Goal: Information Seeking & Learning: Learn about a topic

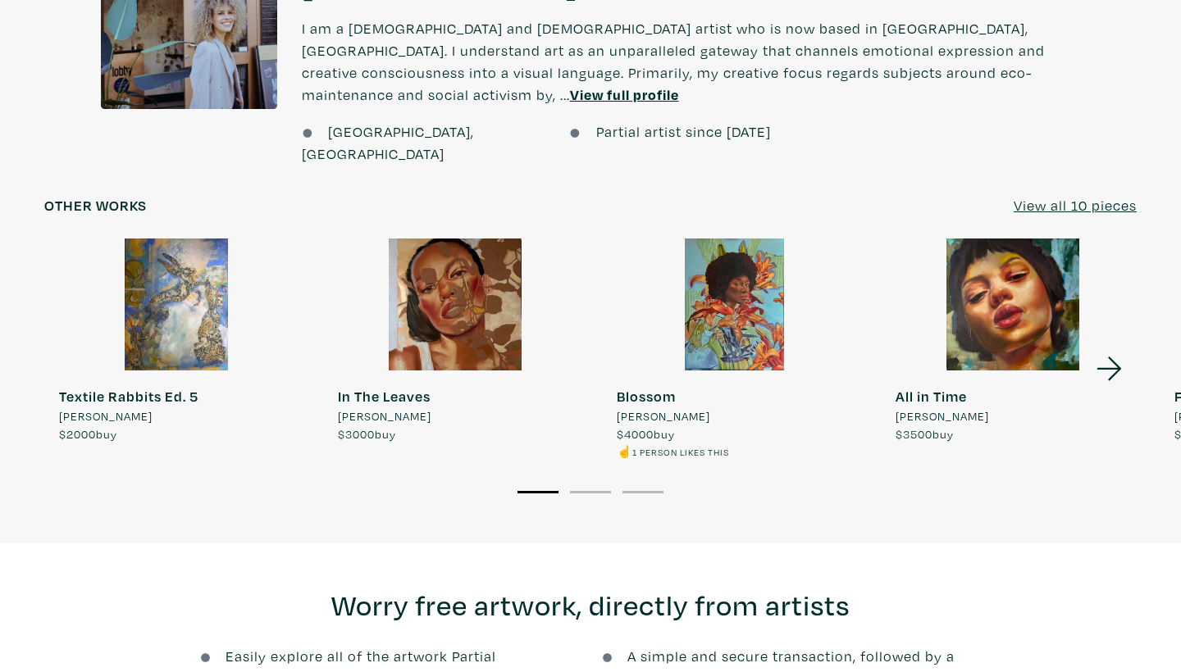
scroll to position [1408, 0]
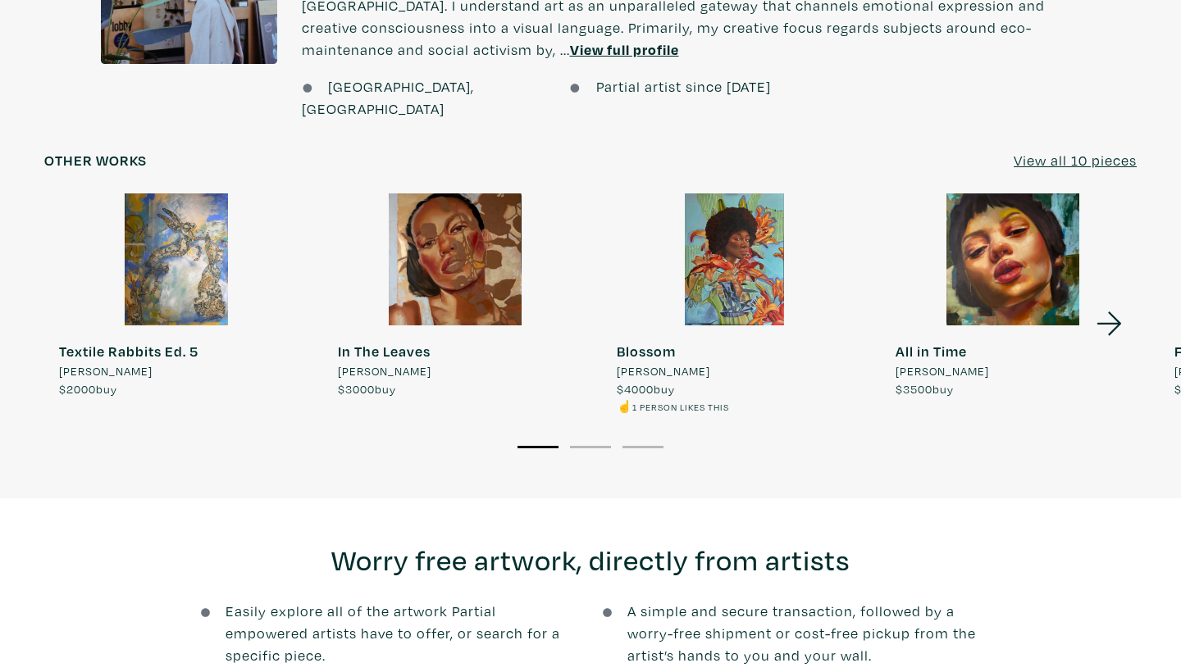
click at [1113, 151] on u "View all 10 pieces" at bounding box center [1074, 160] width 123 height 19
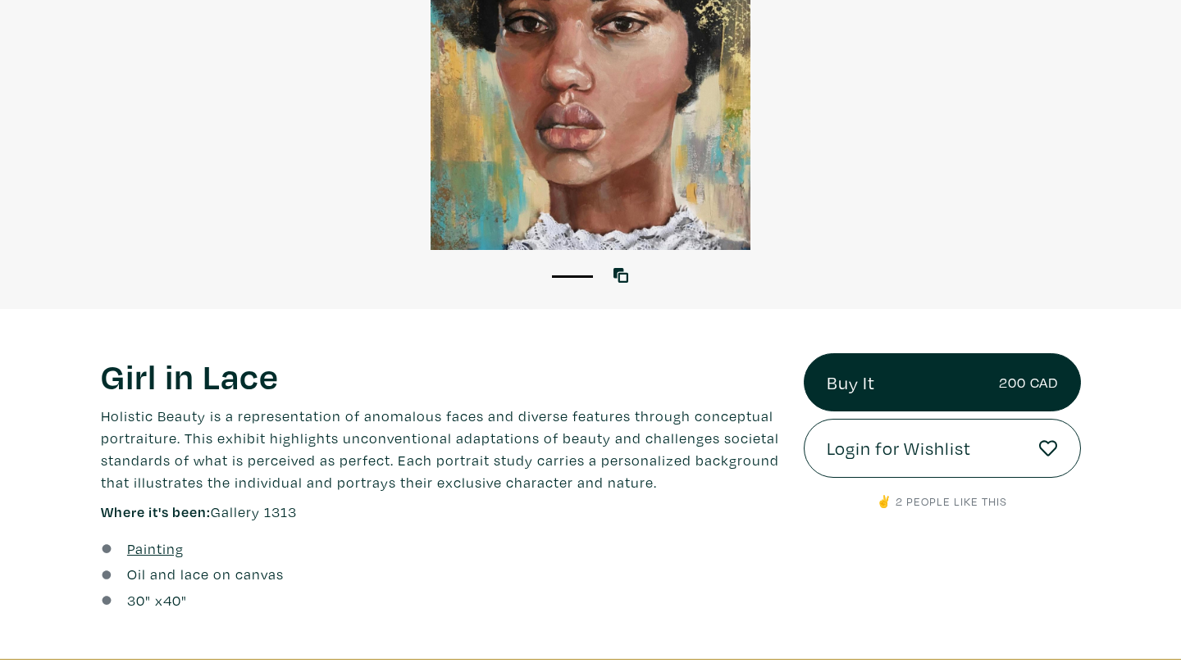
scroll to position [75, 0]
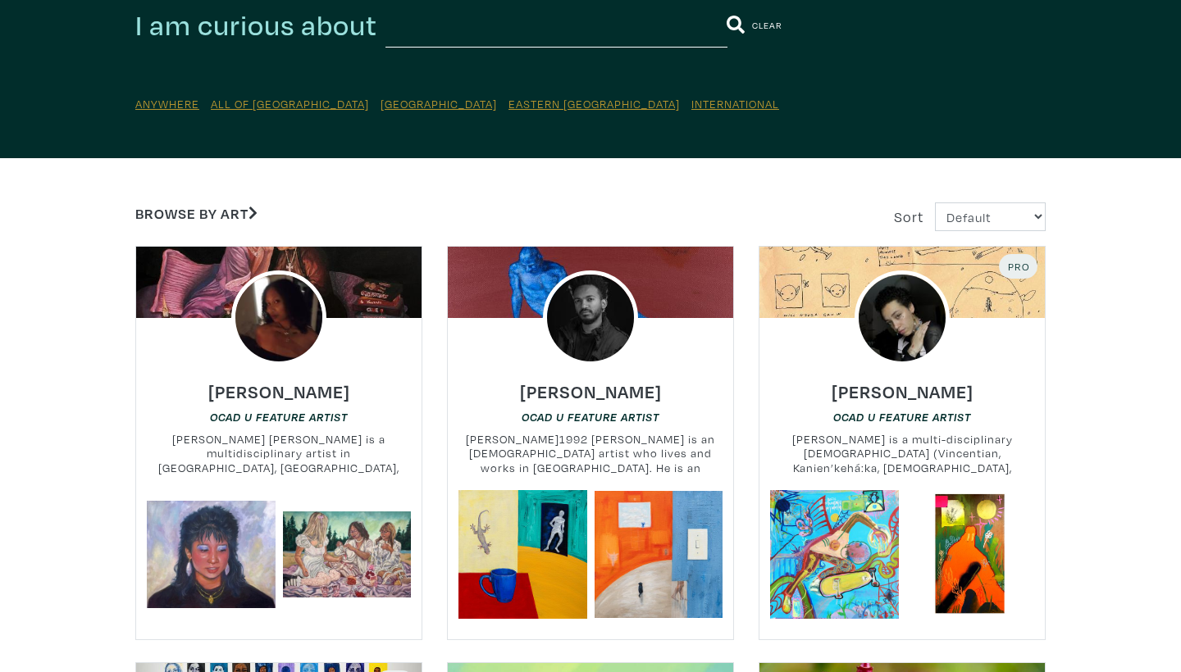
scroll to position [175, 0]
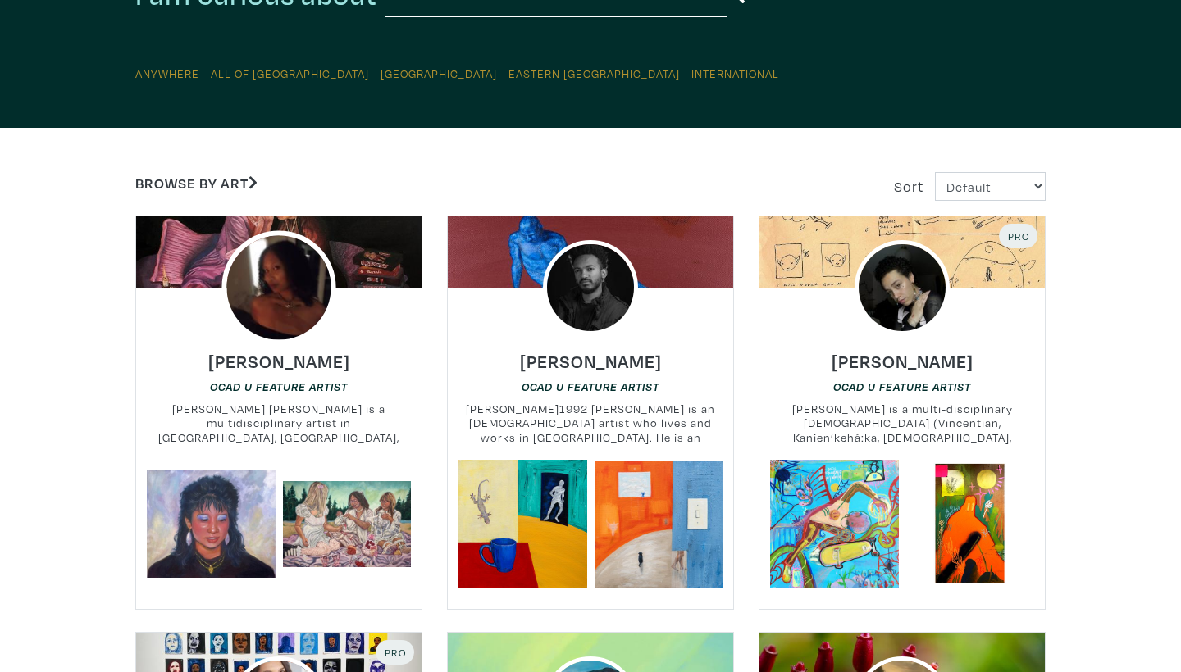
click at [307, 291] on img at bounding box center [278, 287] width 114 height 114
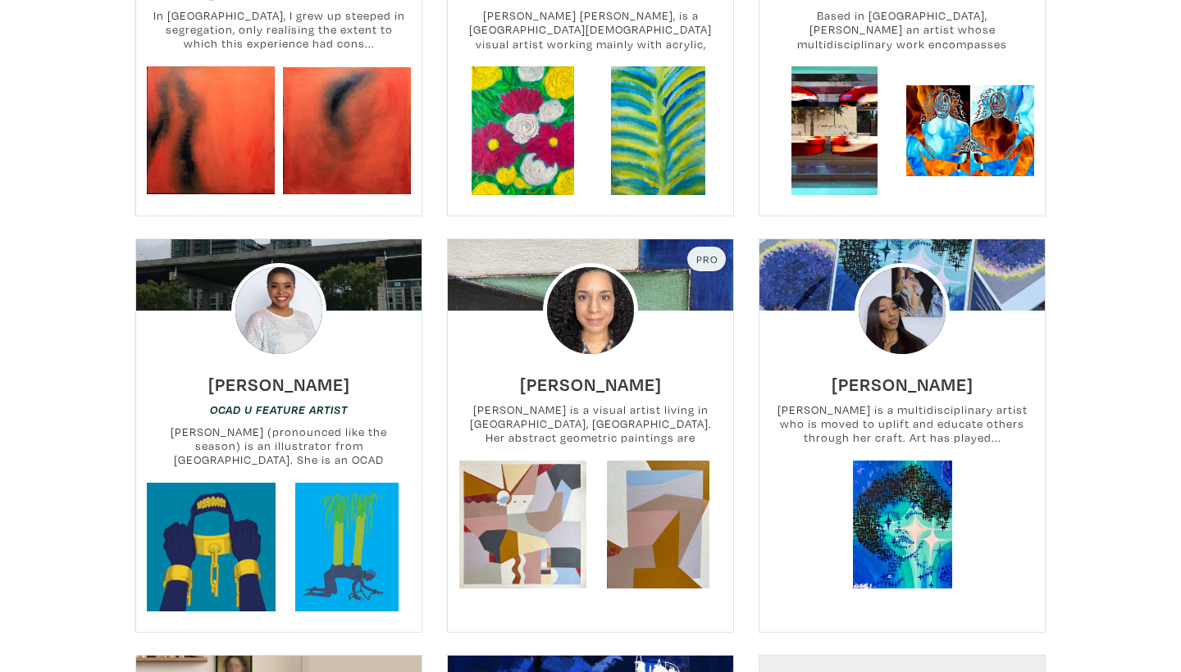
scroll to position [1073, 0]
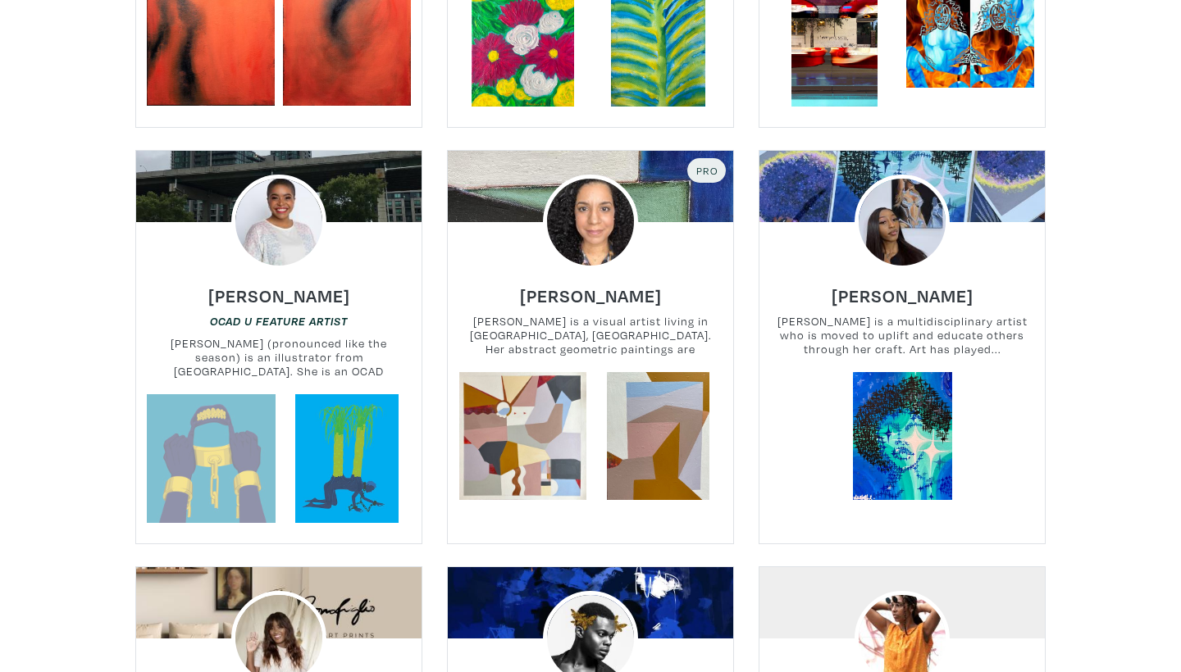
click at [262, 434] on link at bounding box center [211, 458] width 129 height 129
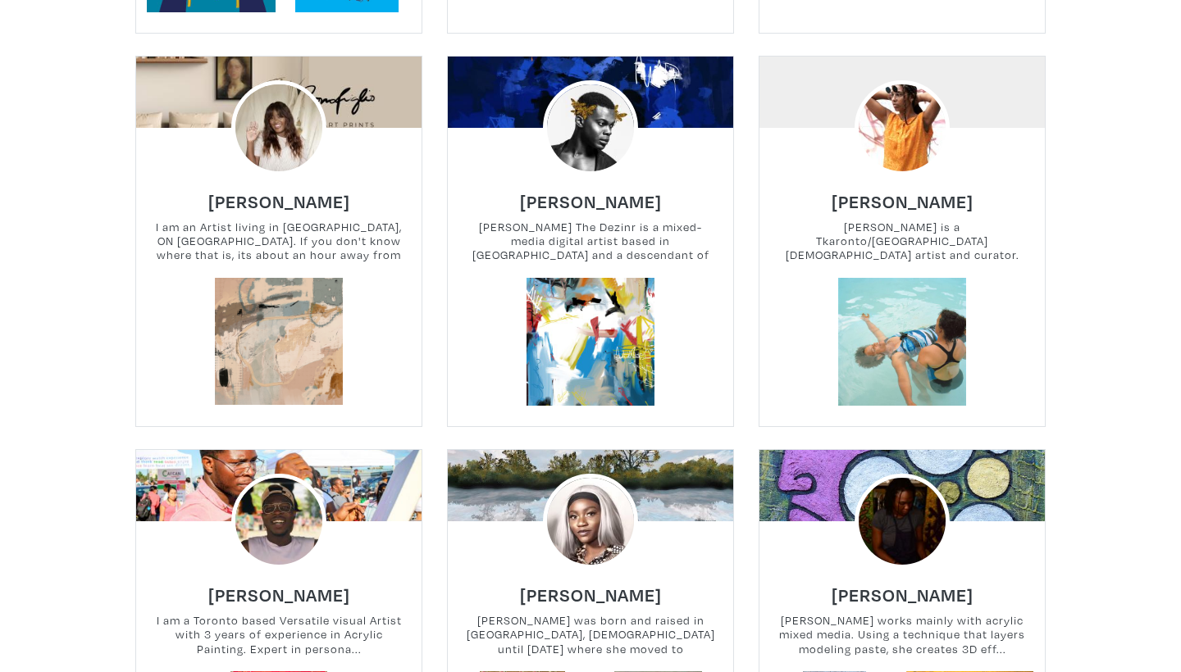
scroll to position [1608, 0]
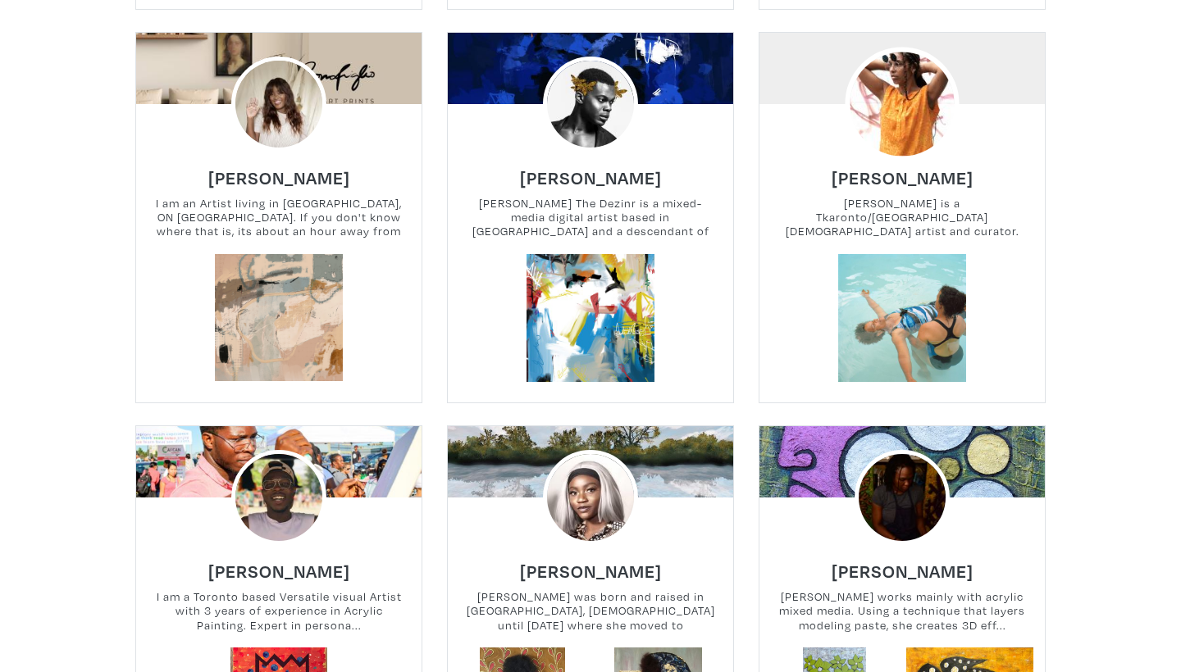
click at [894, 109] on img at bounding box center [901, 104] width 114 height 114
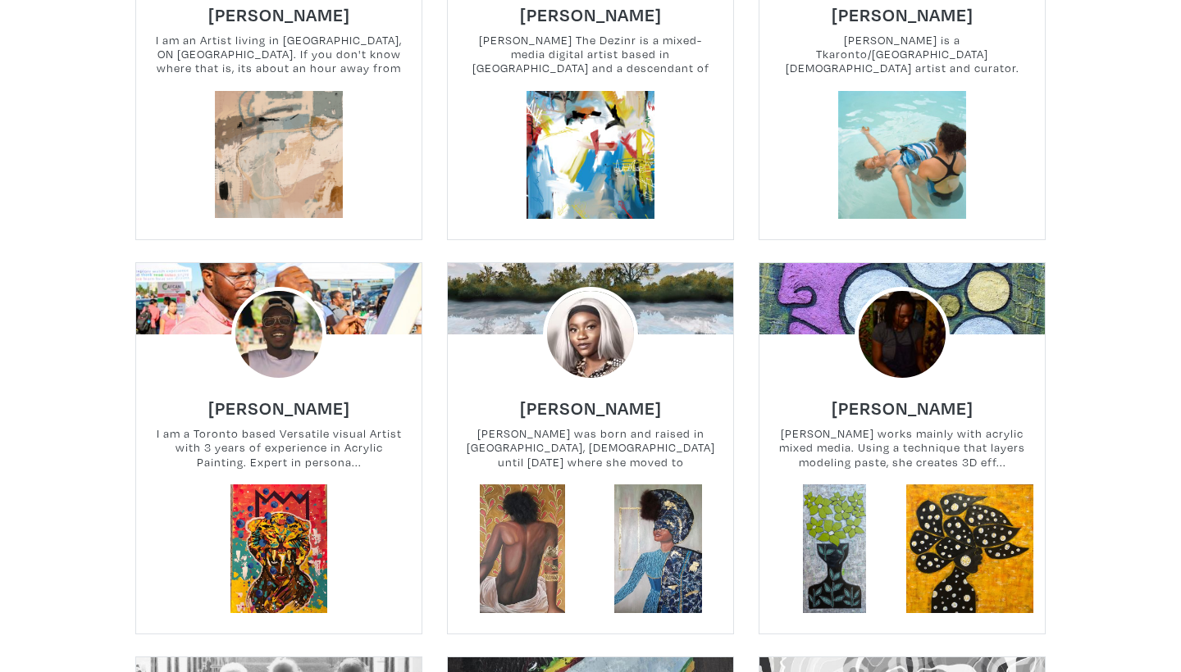
scroll to position [1804, 0]
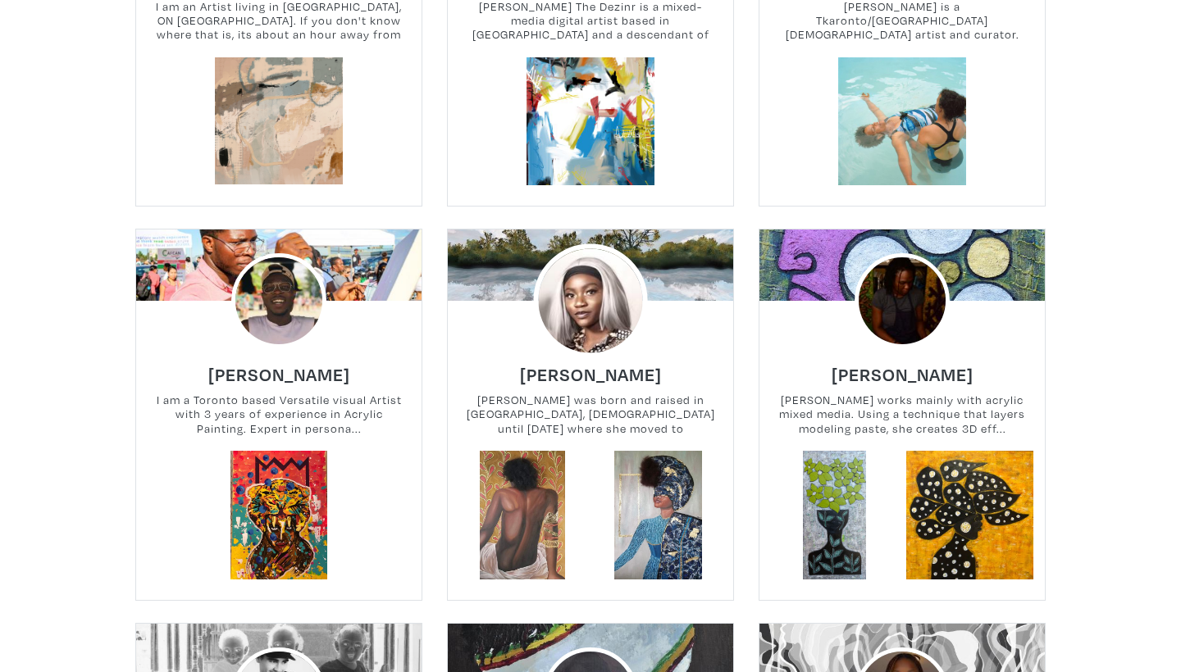
click at [617, 303] on img at bounding box center [590, 301] width 114 height 114
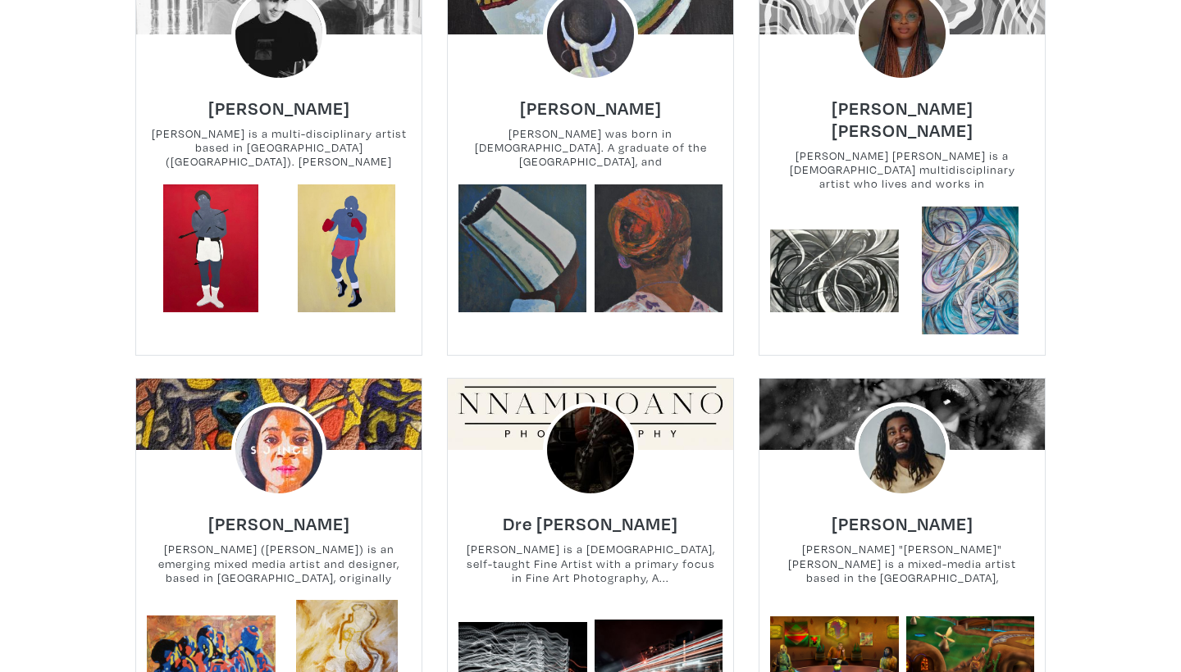
scroll to position [2599, 0]
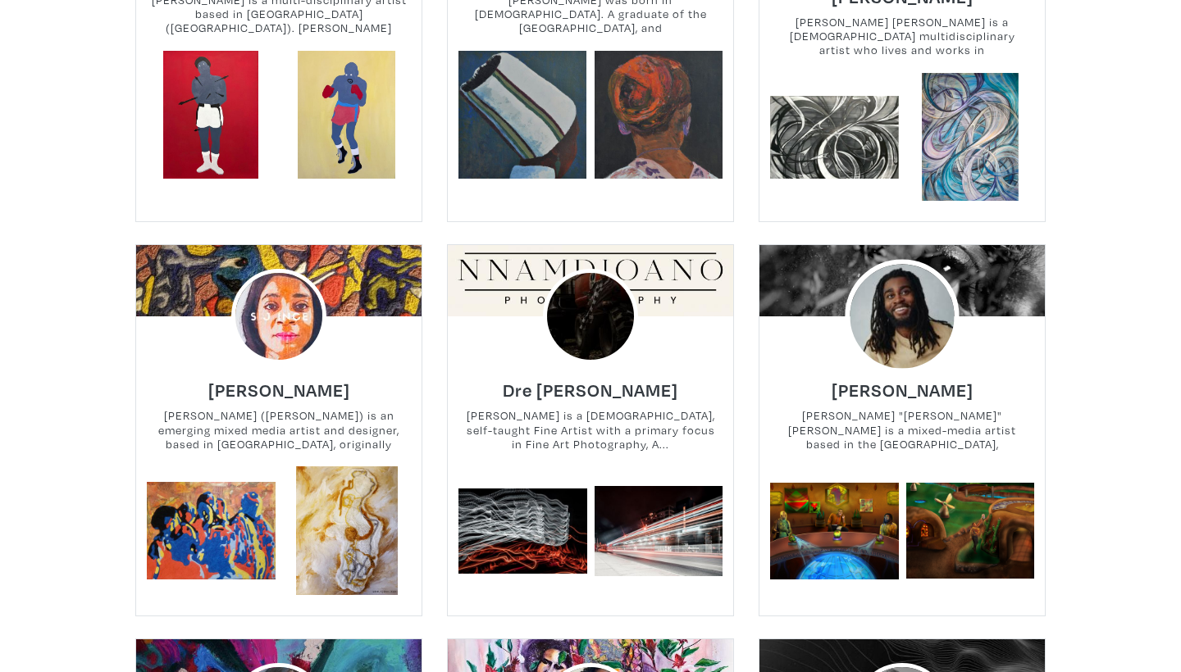
click at [909, 308] on img at bounding box center [901, 317] width 114 height 114
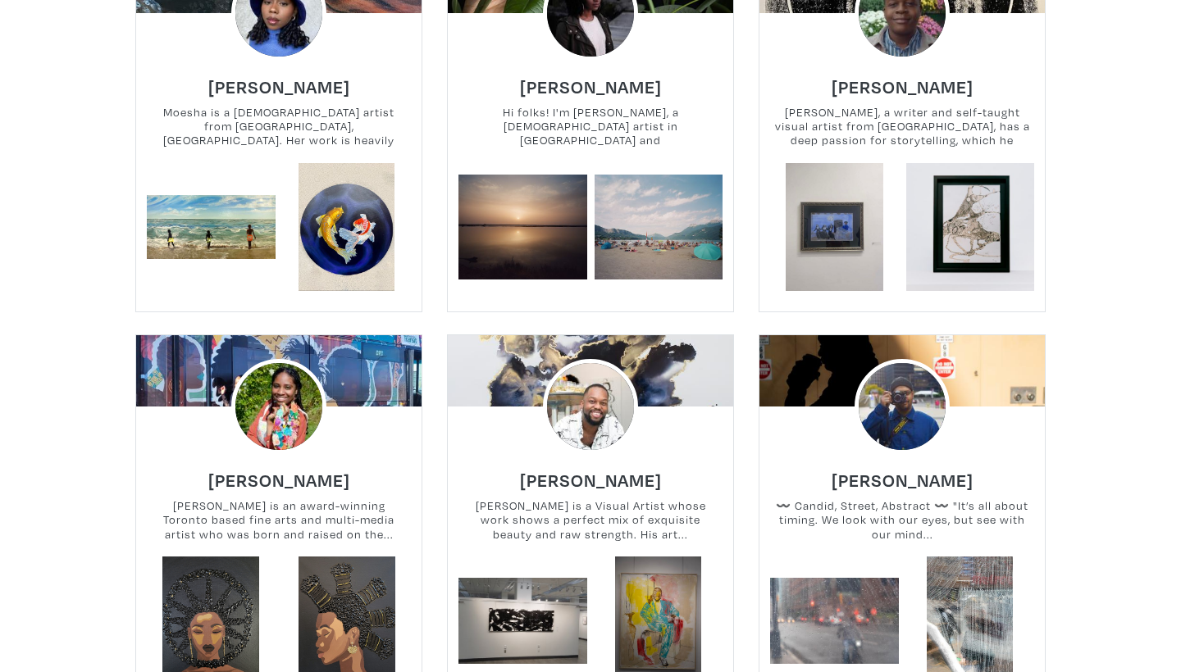
scroll to position [3319, 0]
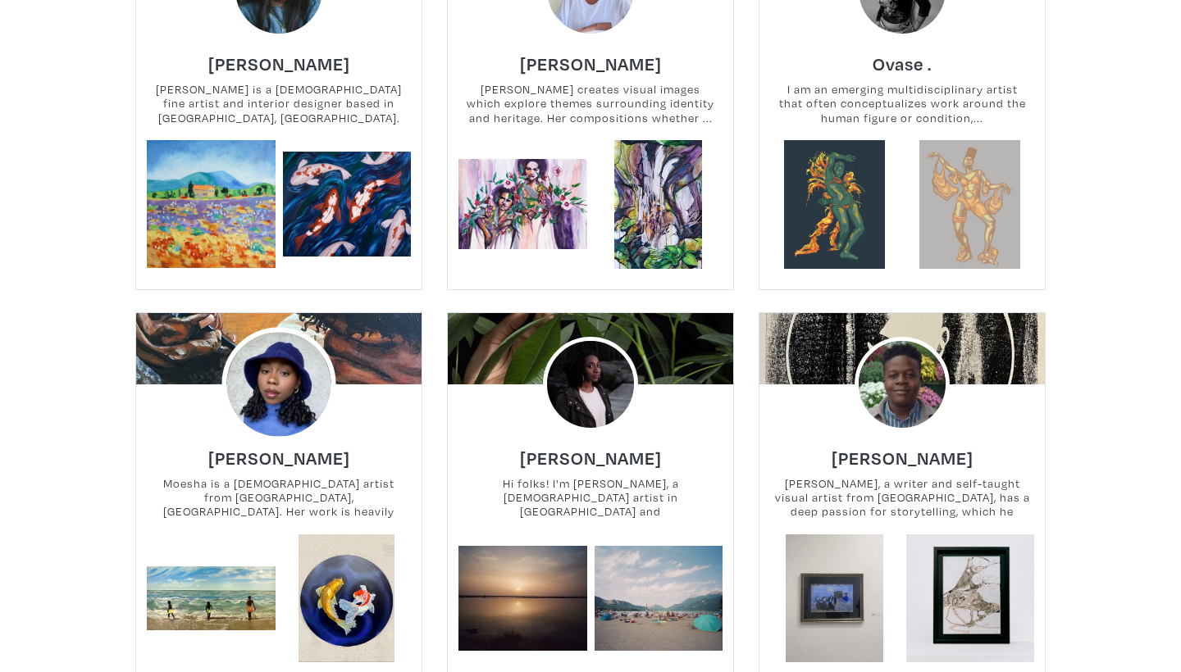
click at [289, 373] on img at bounding box center [278, 384] width 114 height 114
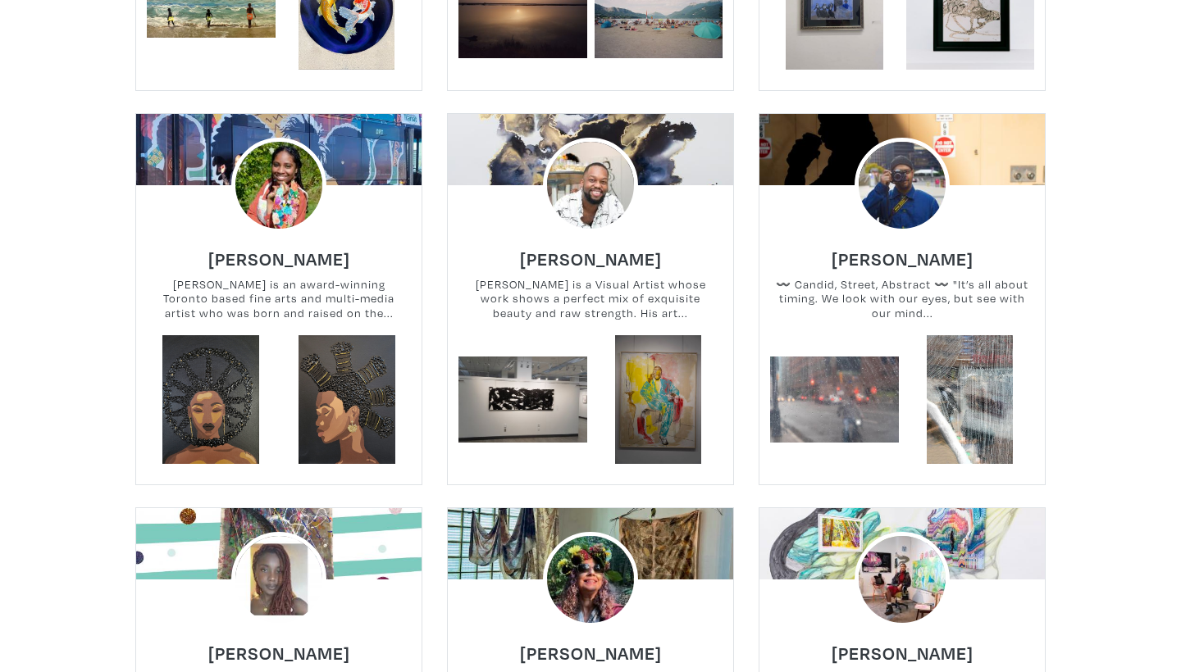
scroll to position [3617, 0]
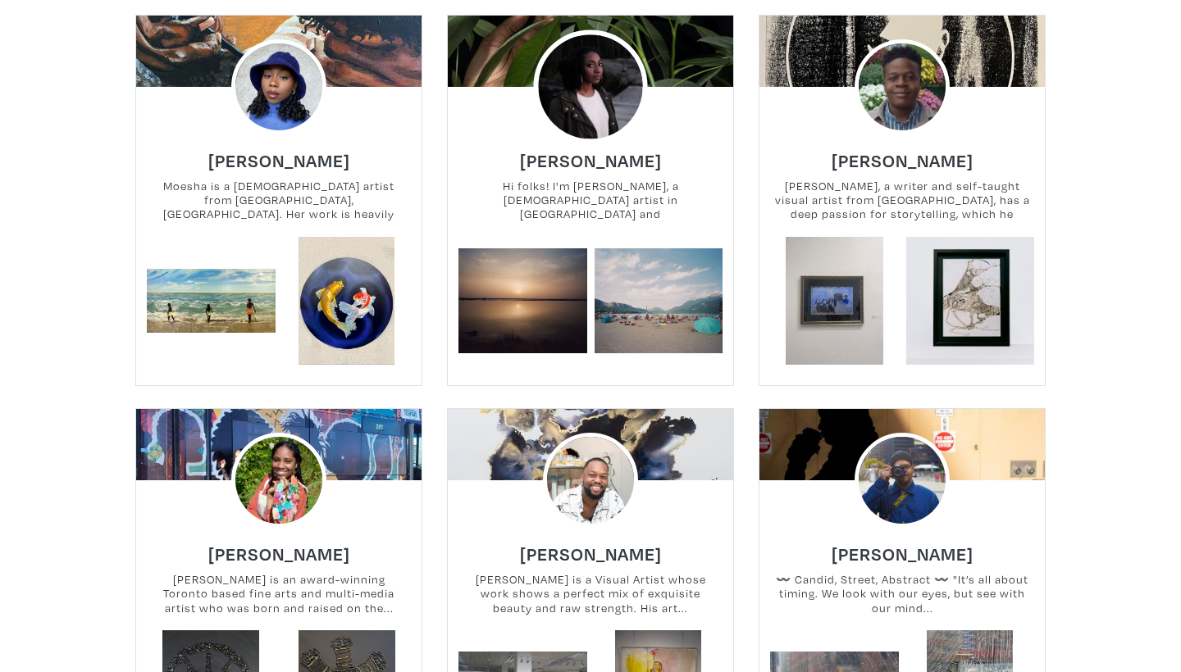
click at [594, 111] on img at bounding box center [590, 87] width 114 height 114
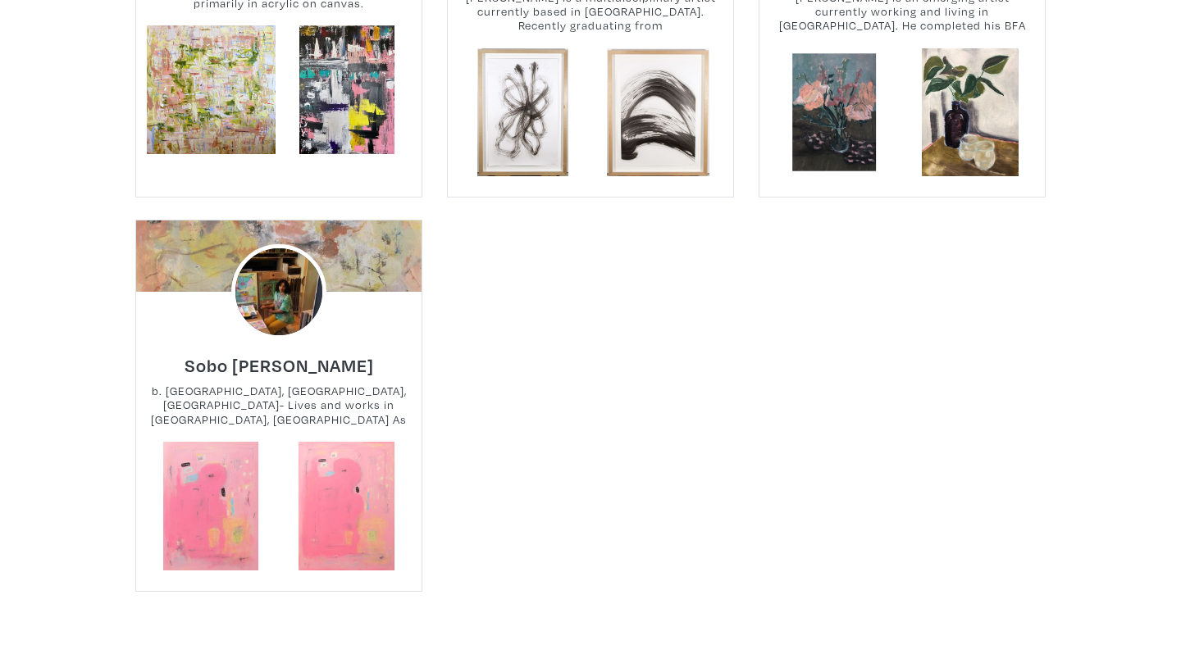
scroll to position [5428, 0]
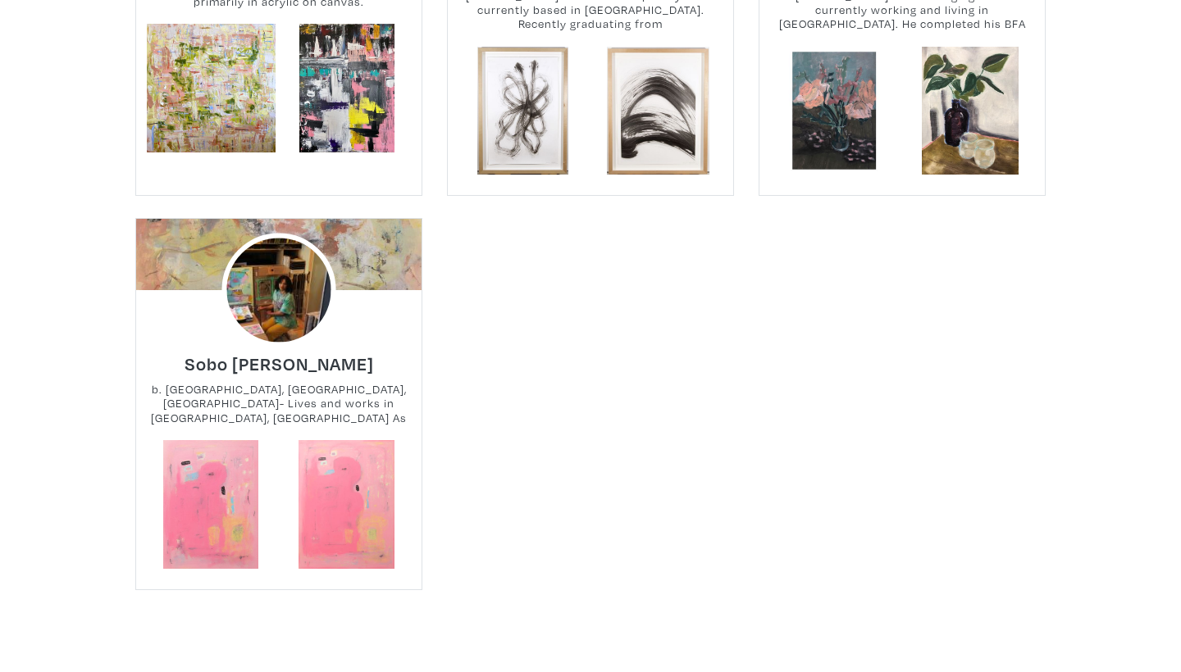
click at [298, 289] on img at bounding box center [278, 291] width 114 height 114
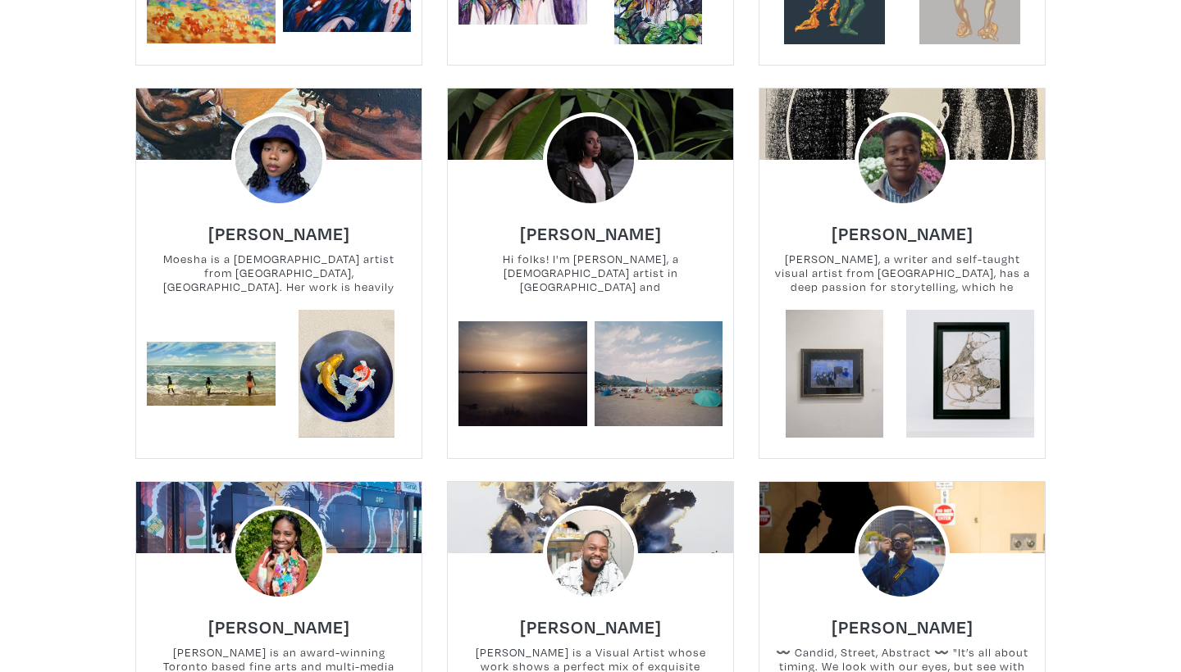
scroll to position [3291, 0]
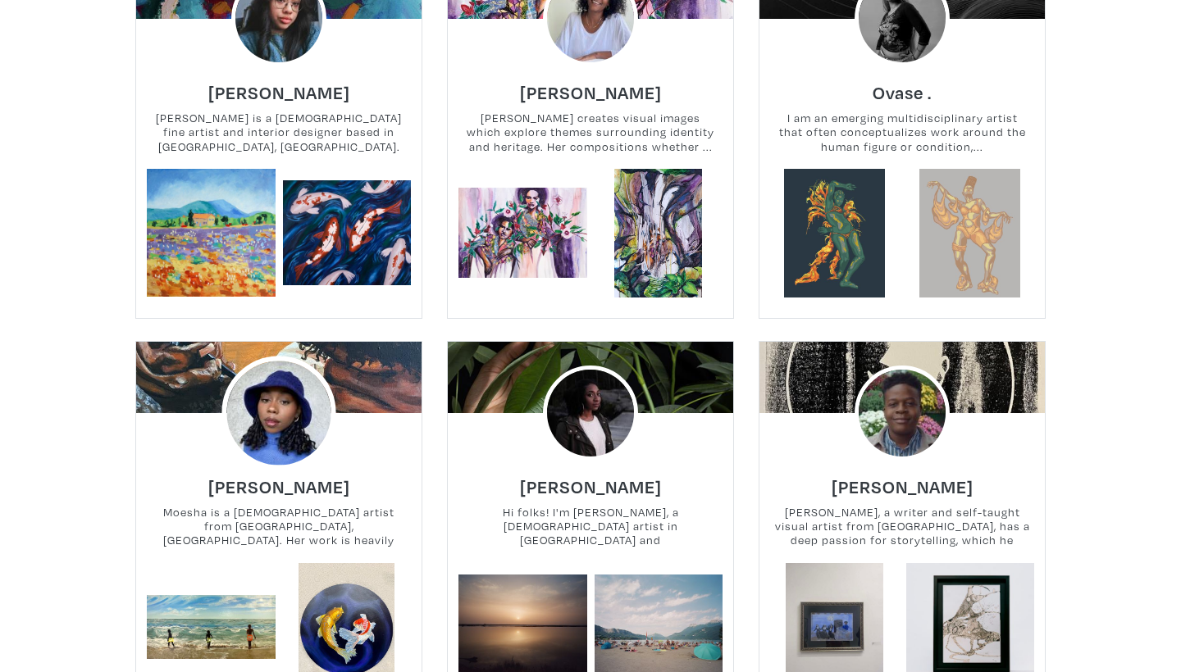
click at [280, 424] on img at bounding box center [278, 413] width 114 height 114
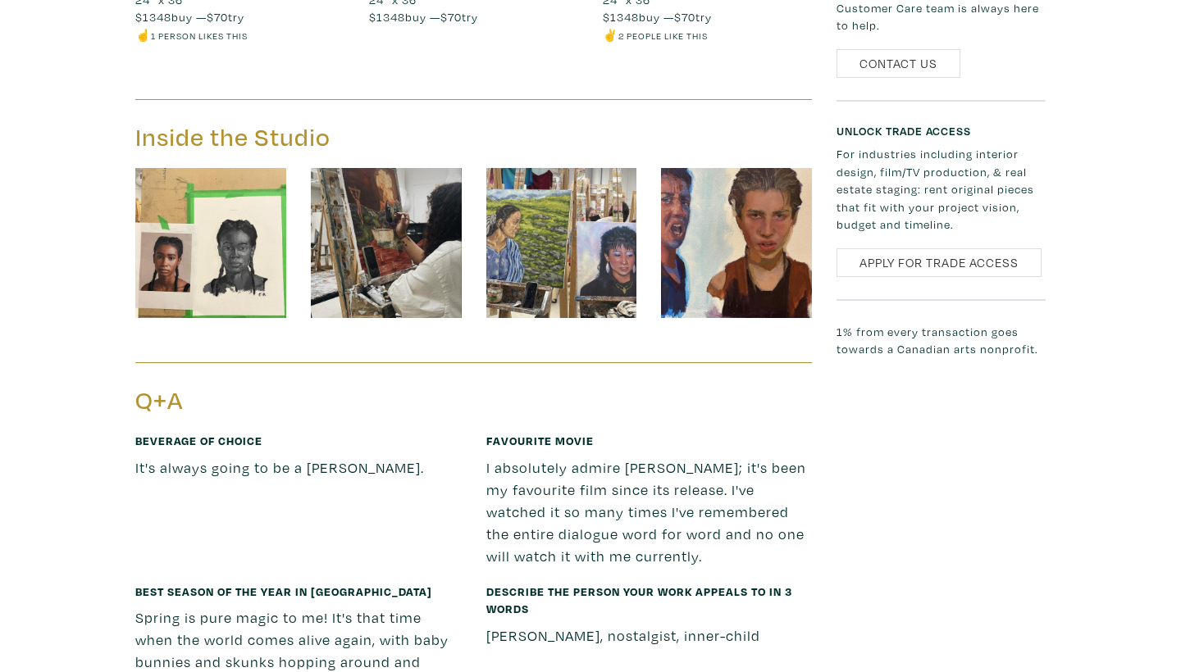
scroll to position [1698, 0]
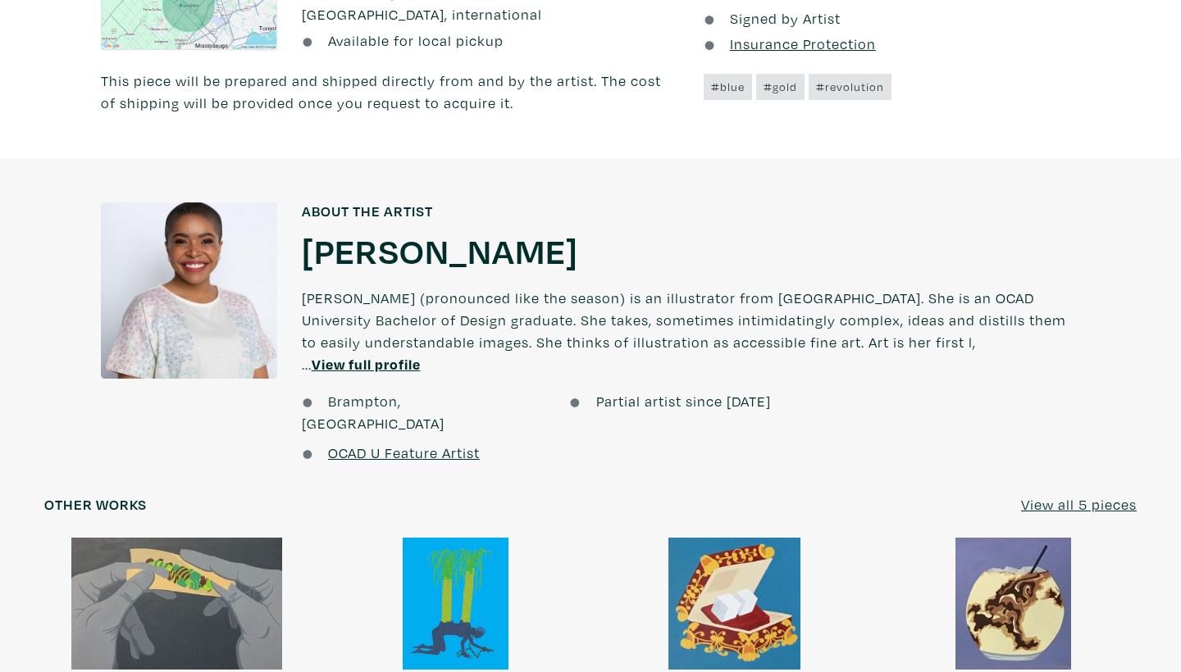
scroll to position [1140, 0]
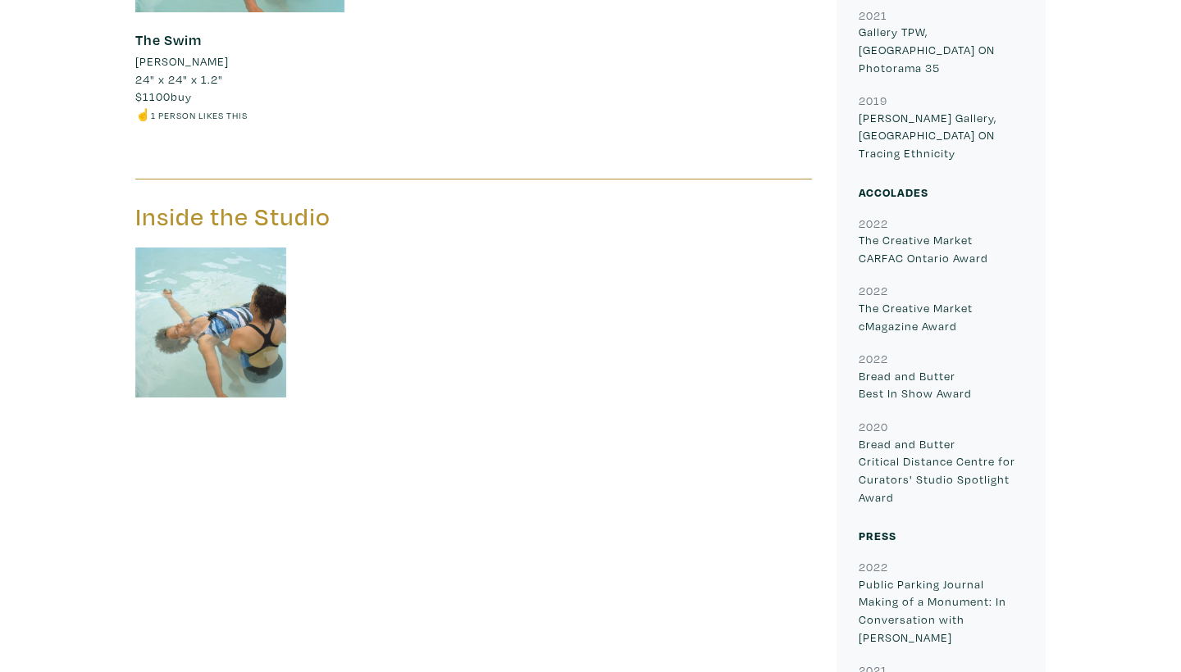
scroll to position [1176, 0]
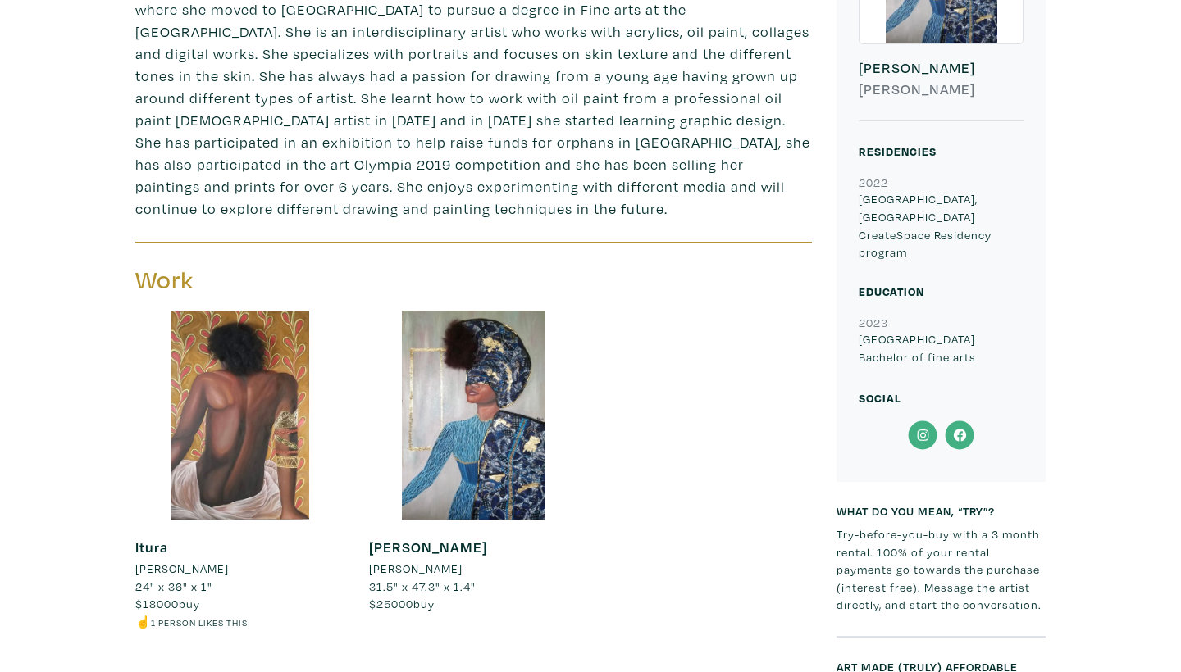
scroll to position [556, 0]
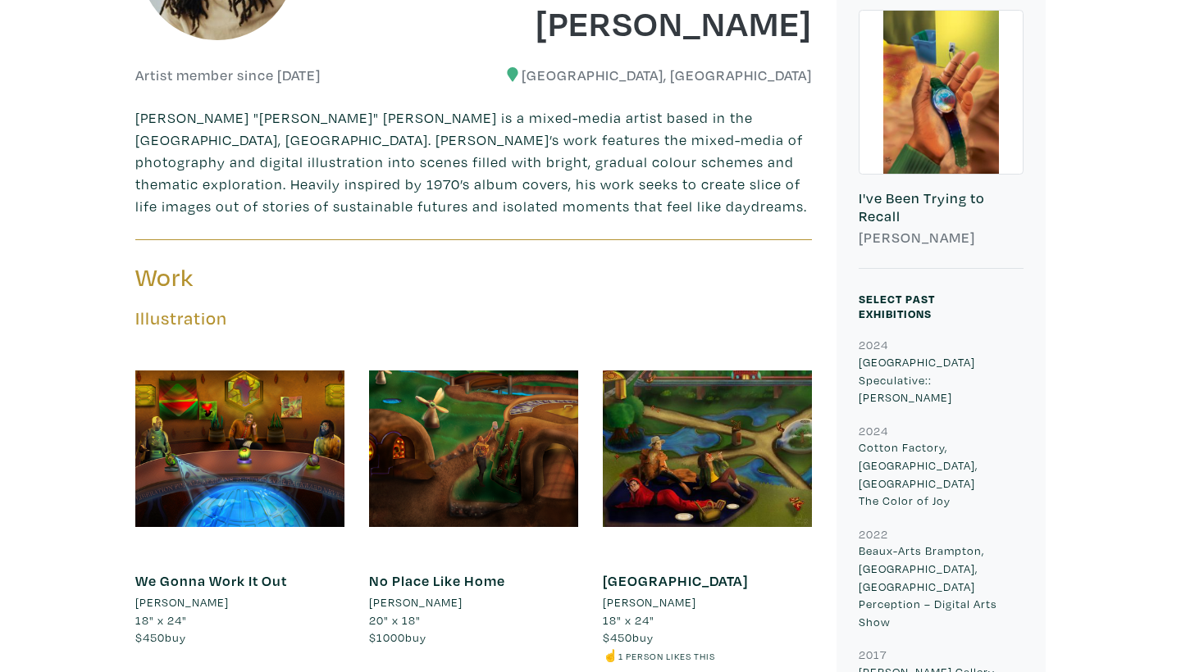
scroll to position [434, 0]
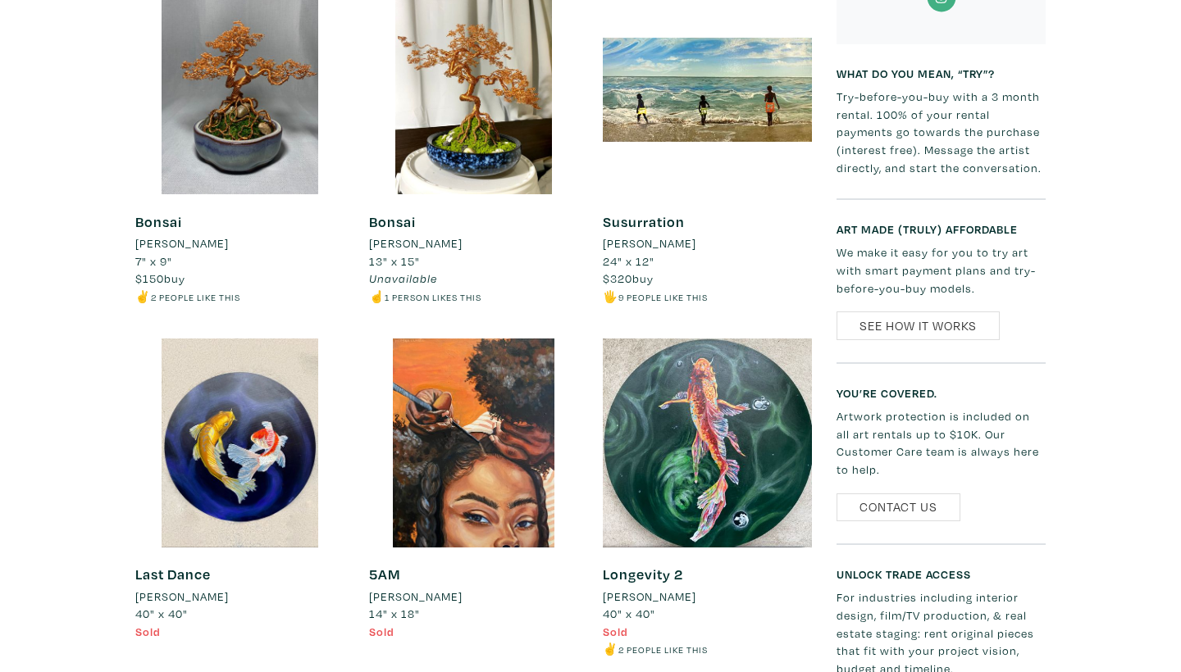
scroll to position [539, 0]
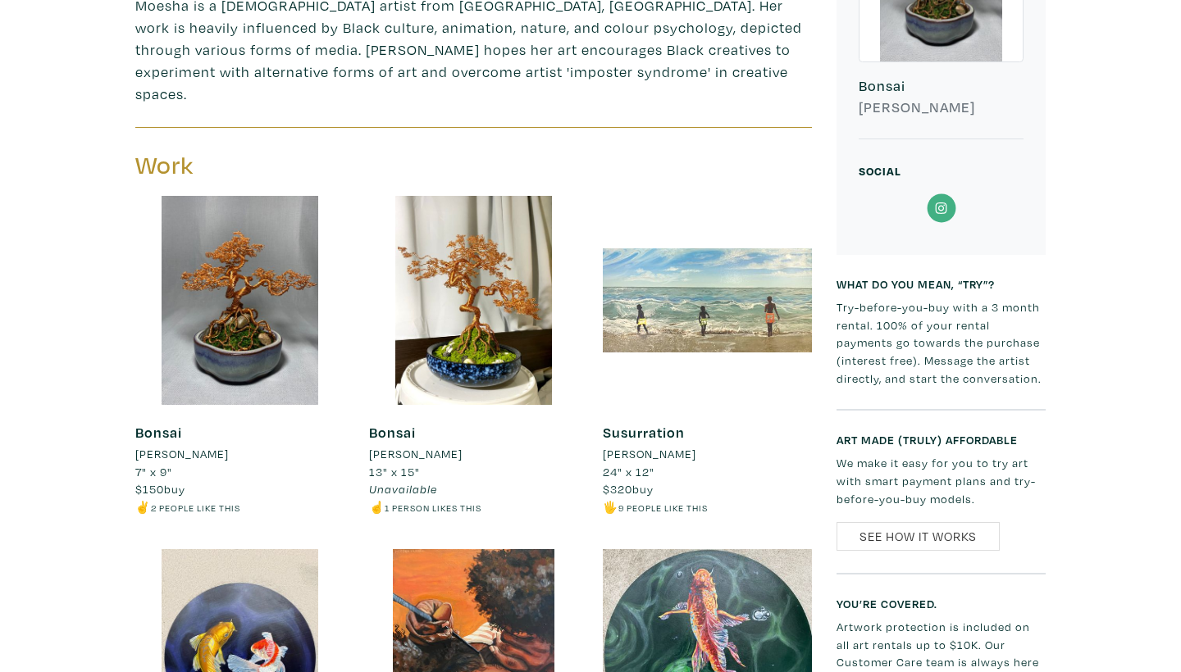
click at [702, 303] on div at bounding box center [707, 300] width 209 height 209
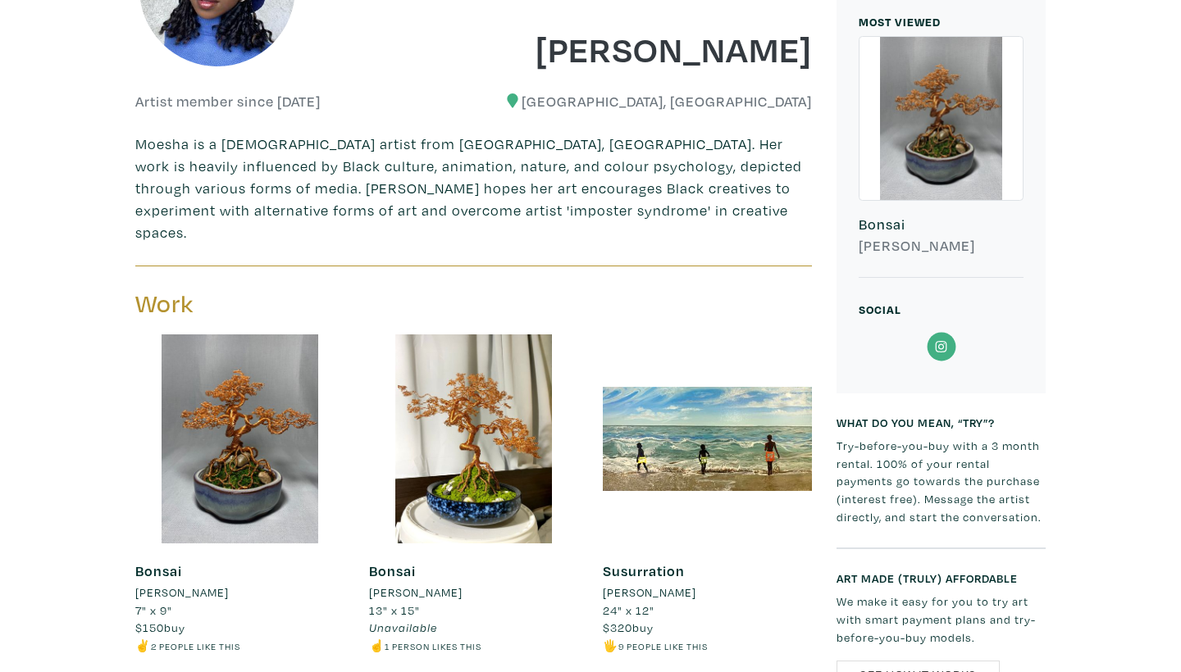
scroll to position [344, 0]
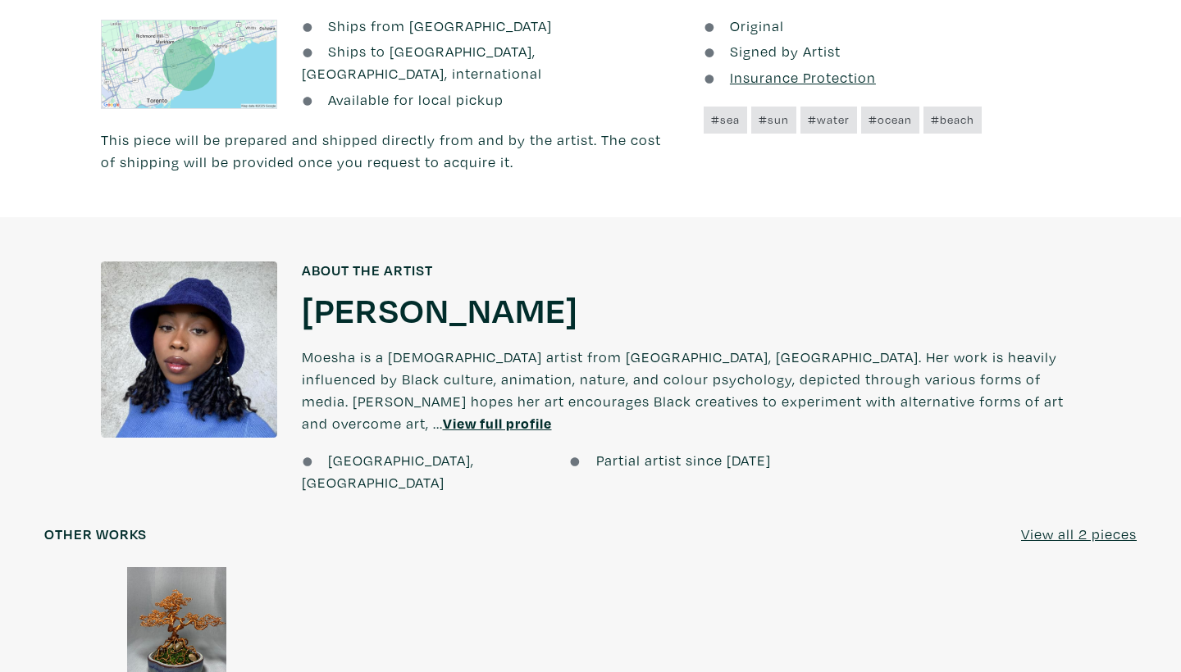
scroll to position [964, 0]
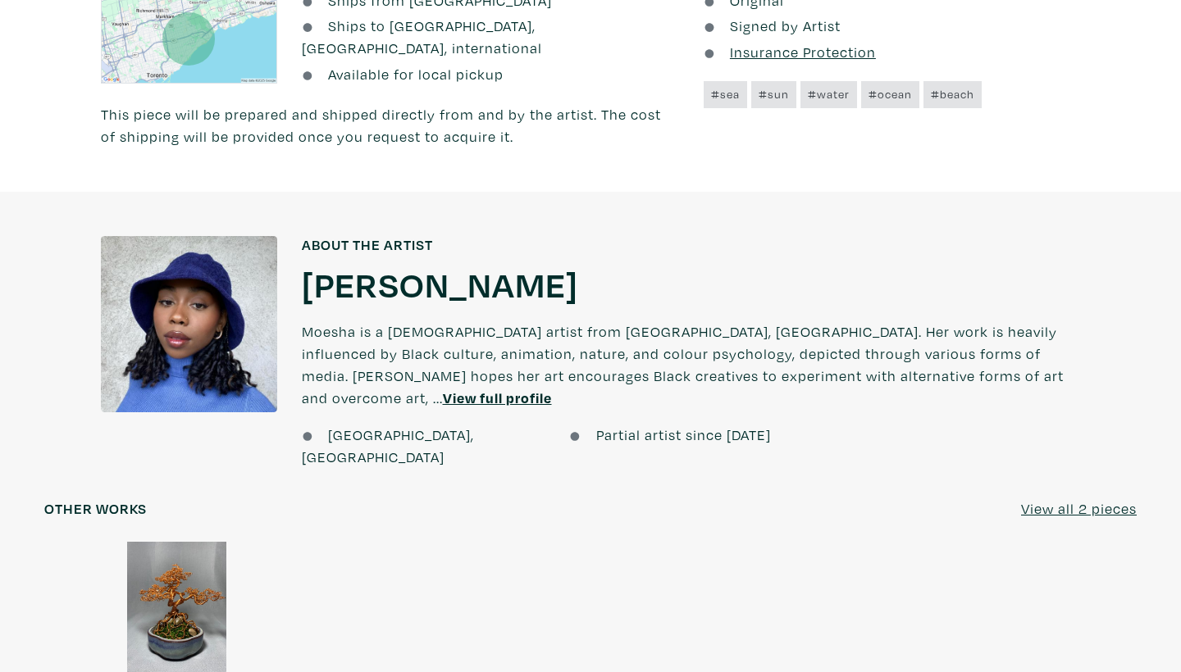
click at [552, 389] on u "View full profile" at bounding box center [497, 398] width 109 height 19
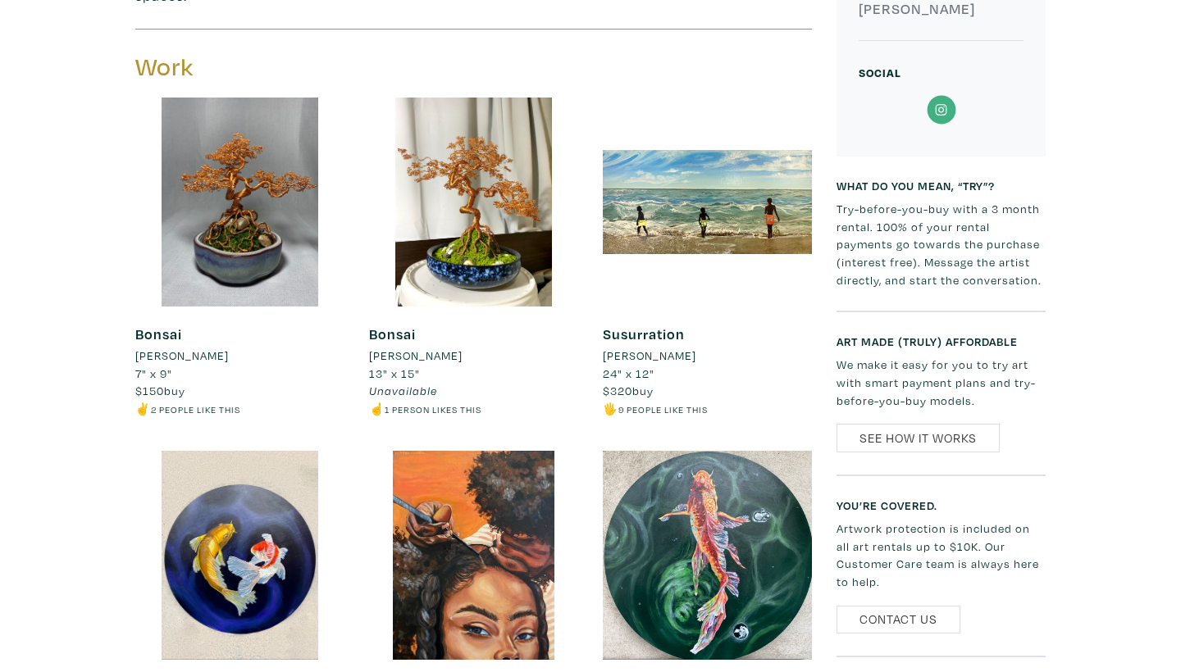
scroll to position [585, 0]
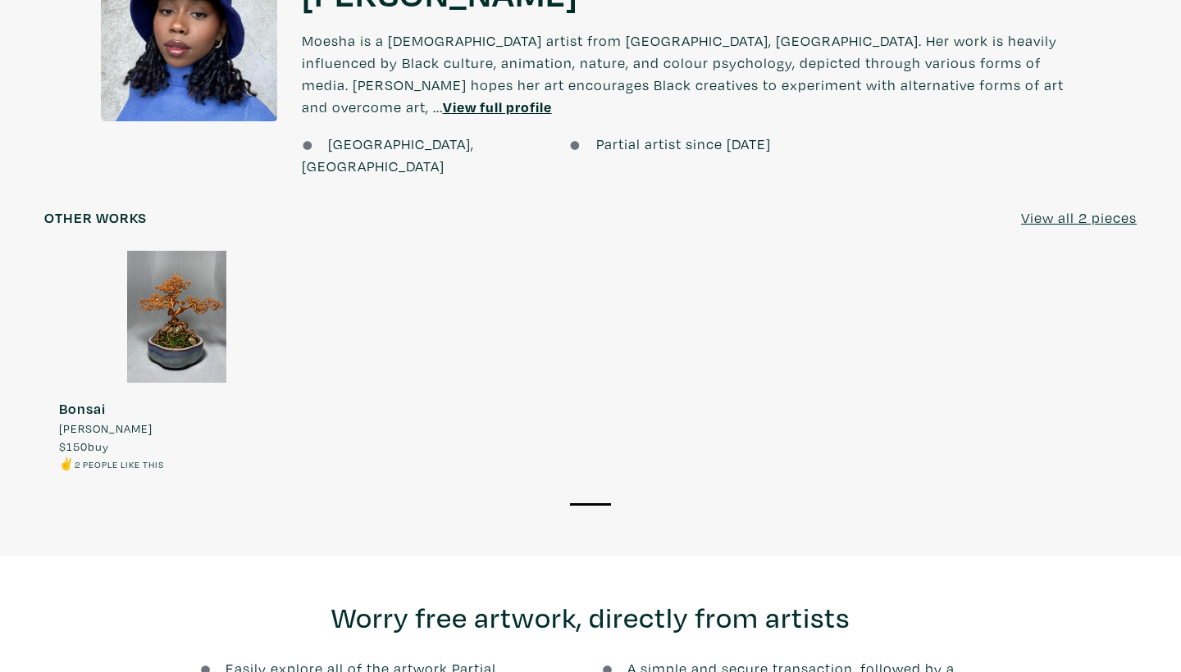
scroll to position [1249, 0]
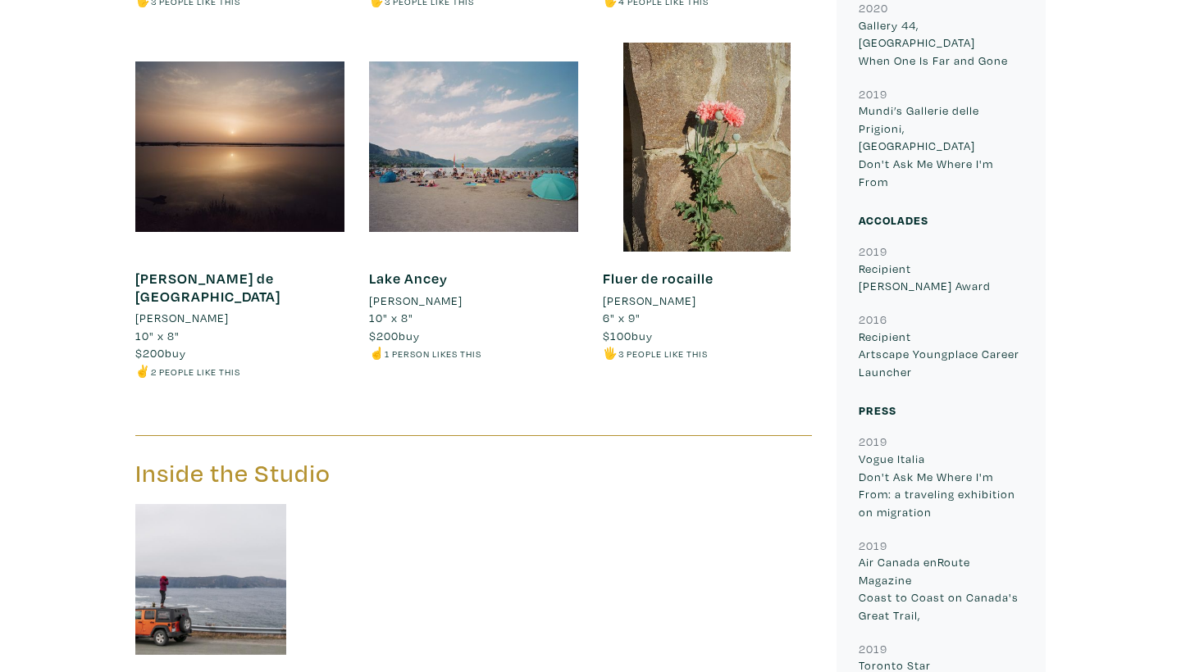
scroll to position [1128, 0]
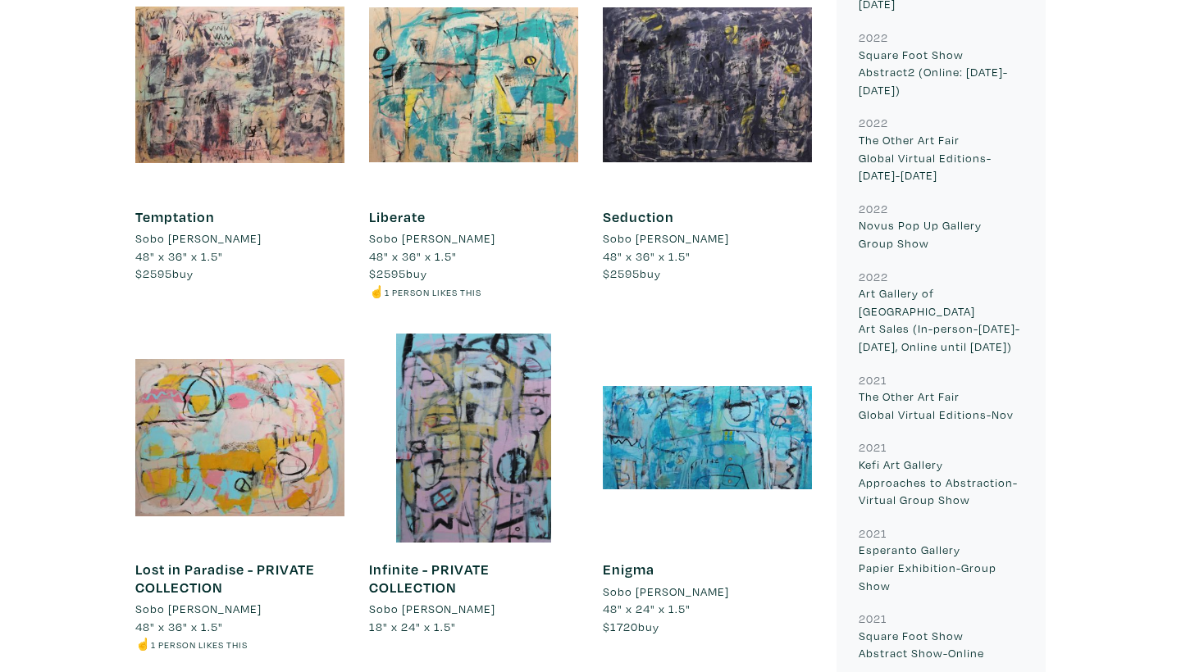
scroll to position [1875, 0]
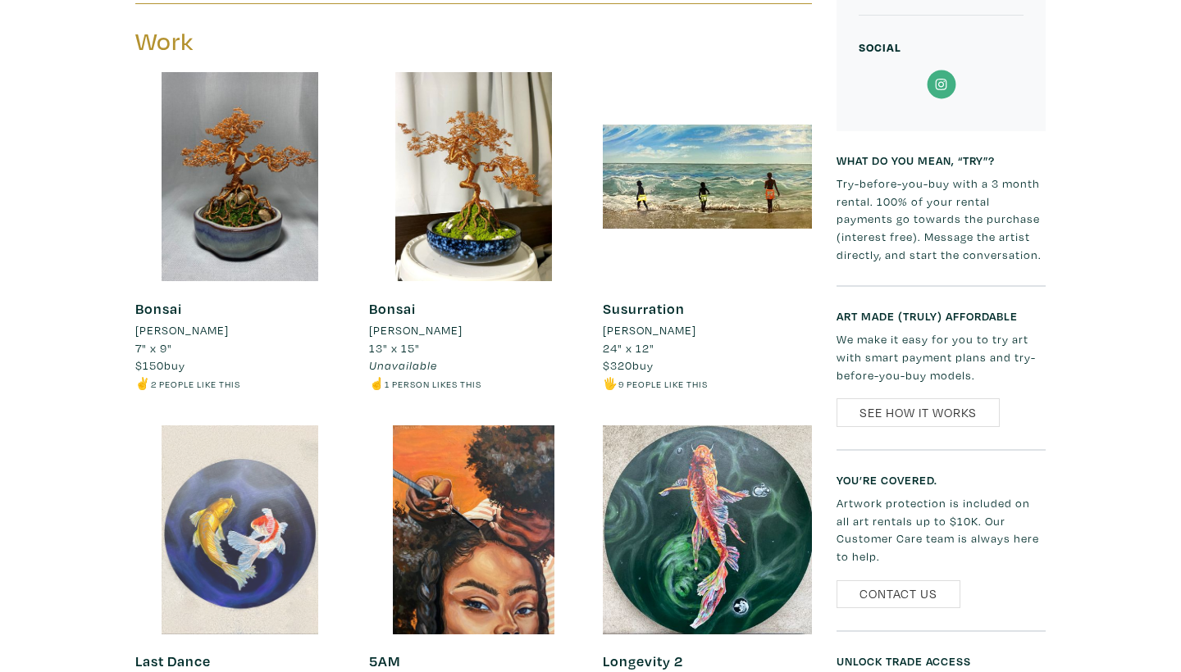
scroll to position [668, 0]
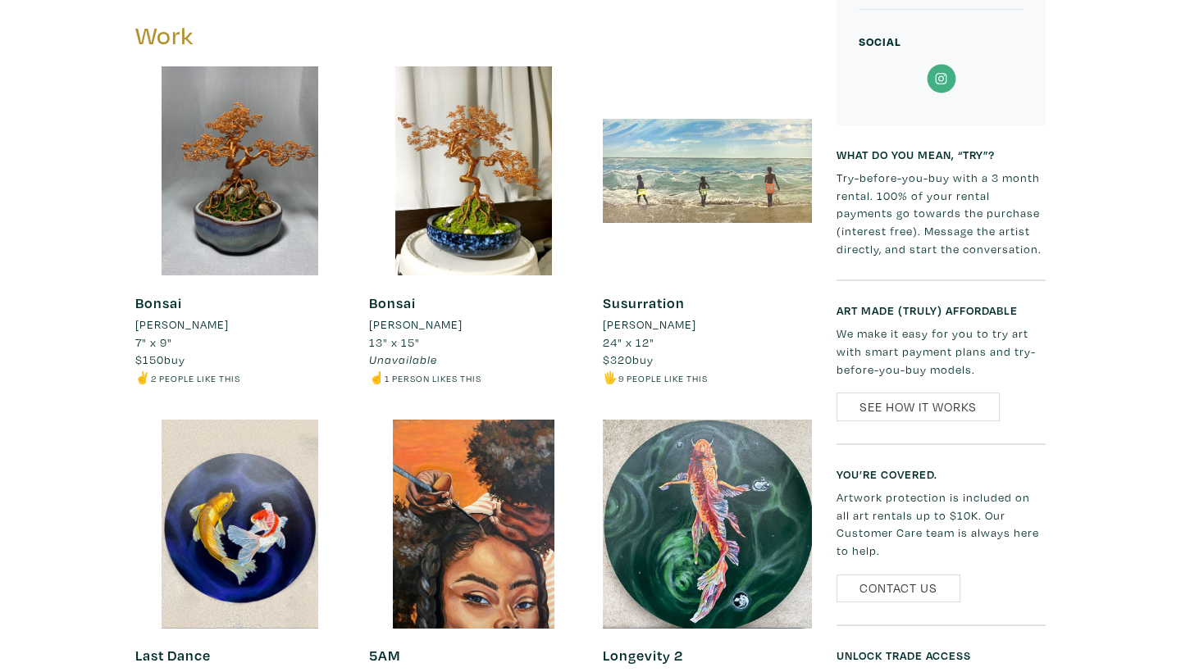
click at [675, 180] on div at bounding box center [707, 170] width 209 height 209
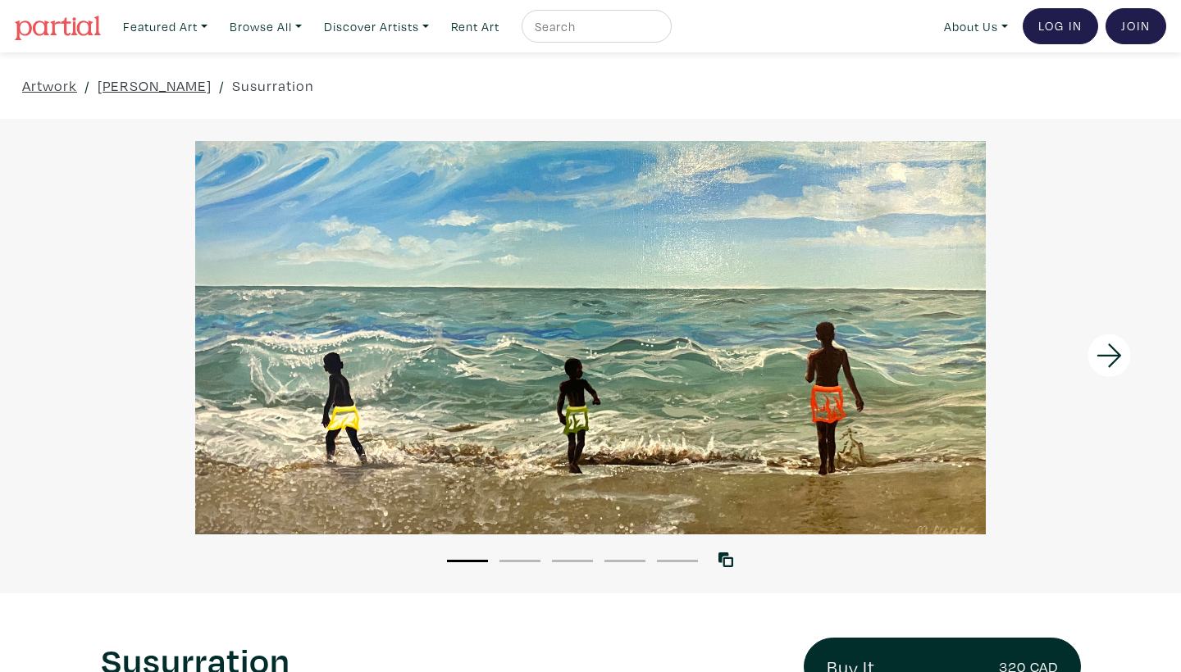
click at [1108, 357] on icon at bounding box center [1109, 356] width 56 height 44
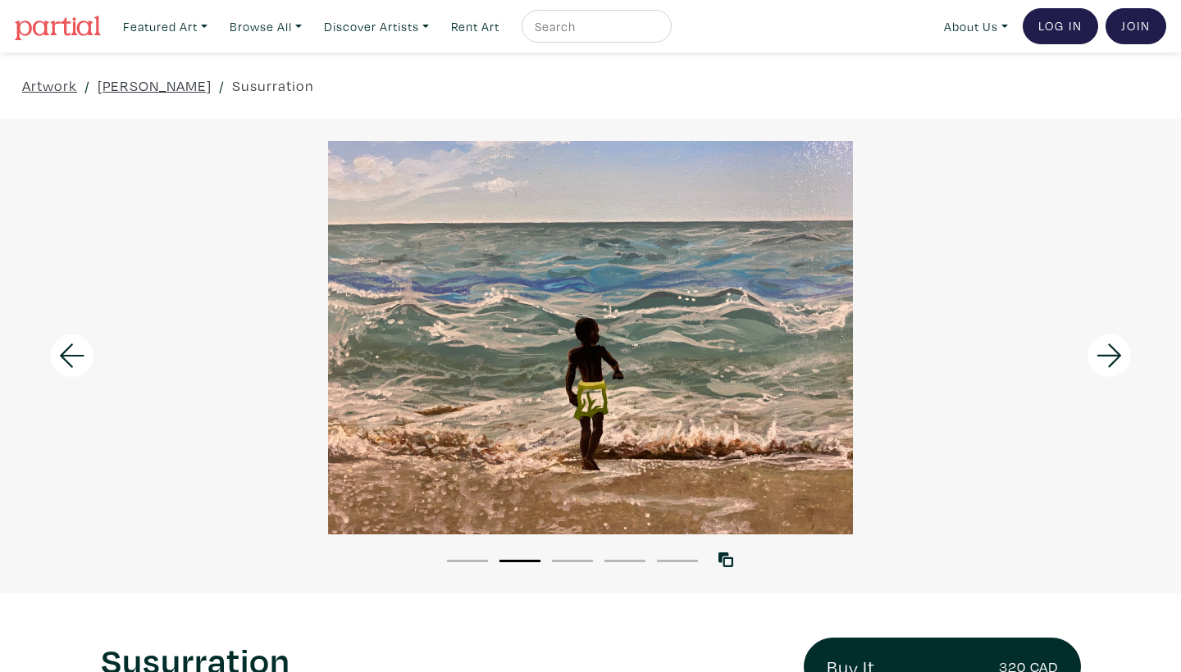
click at [1108, 357] on icon at bounding box center [1109, 356] width 56 height 44
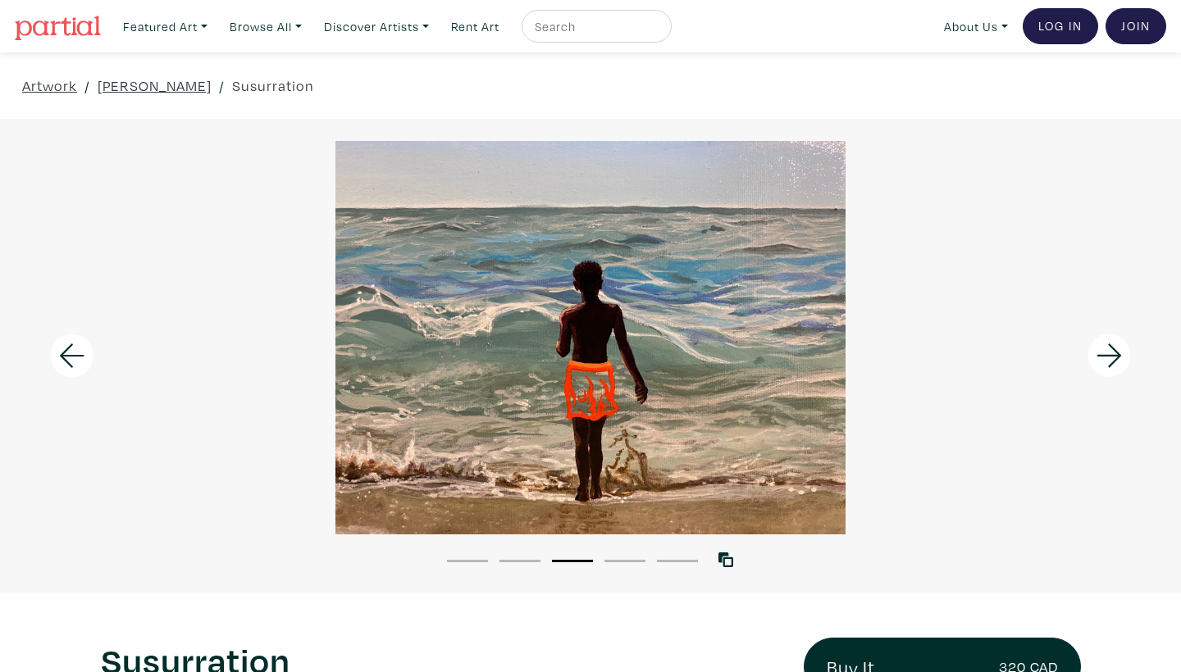
click at [1108, 357] on icon at bounding box center [1109, 356] width 56 height 44
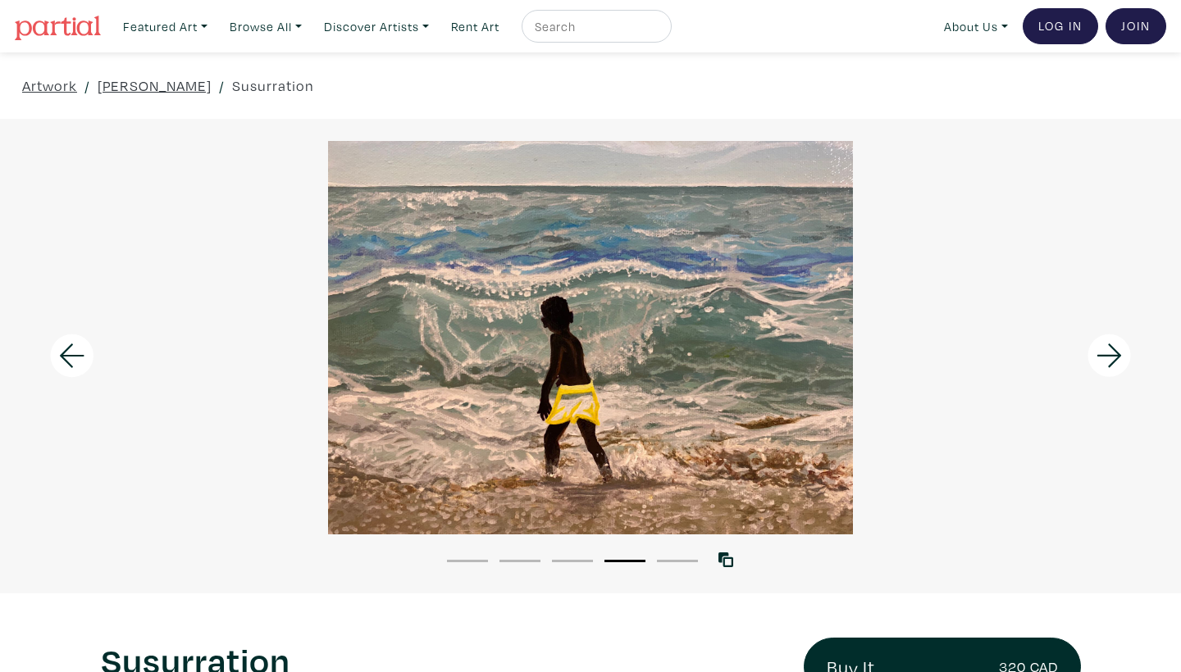
click at [1108, 357] on icon at bounding box center [1109, 356] width 56 height 44
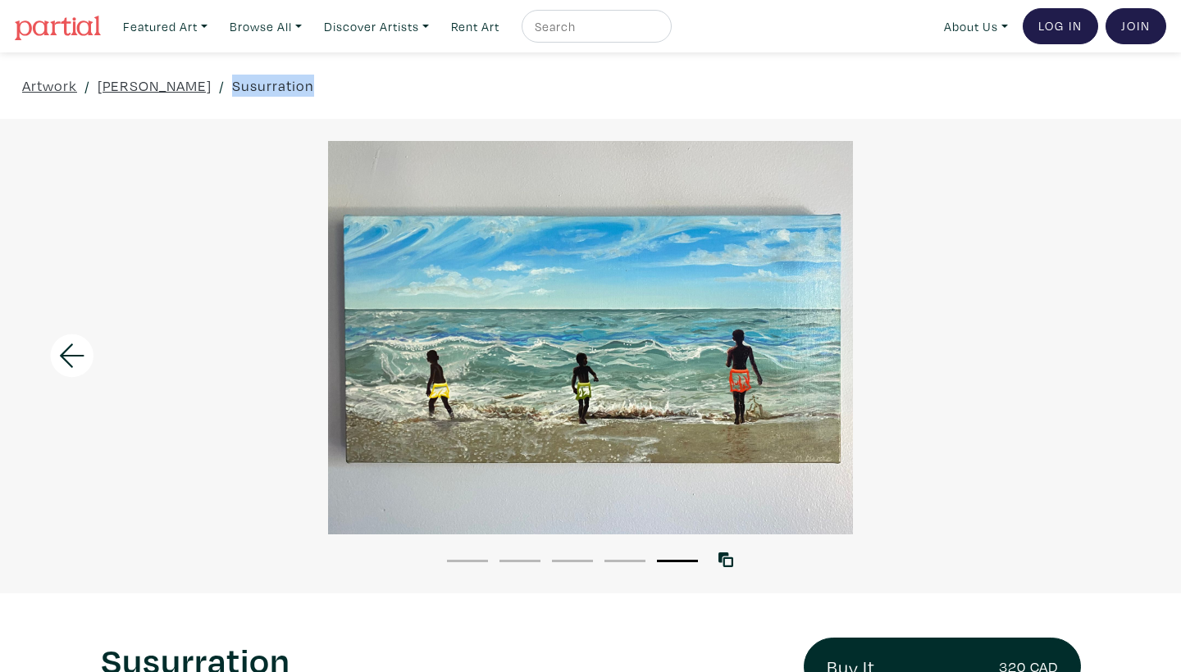
drag, startPoint x: 298, startPoint y: 93, endPoint x: 221, endPoint y: 85, distance: 76.7
click at [232, 85] on link "Susurration" at bounding box center [273, 86] width 82 height 22
copy link "Susurration"
